Goal: Transaction & Acquisition: Download file/media

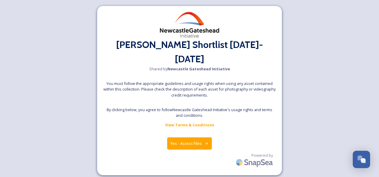
click at [191, 137] on button "Yes - Access Files" at bounding box center [189, 143] width 45 height 12
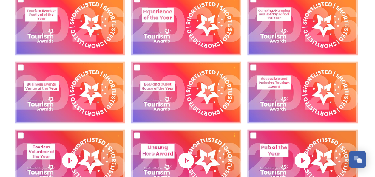
scroll to position [383, 0]
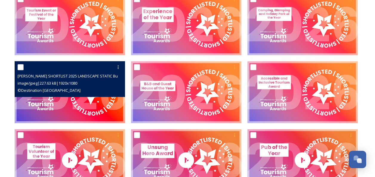
click at [73, 114] on img at bounding box center [70, 92] width 110 height 62
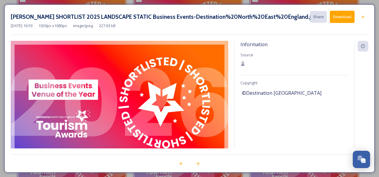
click at [346, 18] on button "Download" at bounding box center [342, 17] width 25 height 12
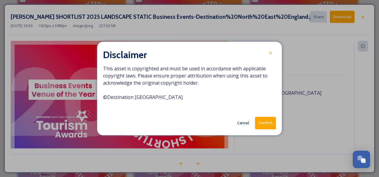
click at [267, 119] on button "Confirm" at bounding box center [265, 123] width 21 height 12
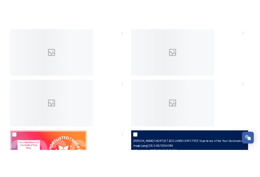
scroll to position [539, 0]
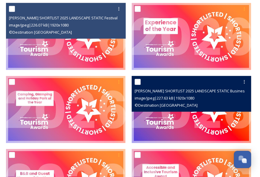
click at [216, 122] on img at bounding box center [190, 109] width 119 height 67
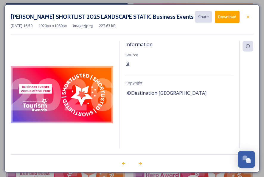
click at [225, 17] on button "Download" at bounding box center [227, 17] width 25 height 12
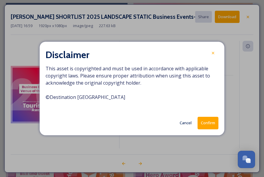
click at [205, 123] on button "Confirm" at bounding box center [208, 123] width 21 height 12
